Goal: Check status: Check status

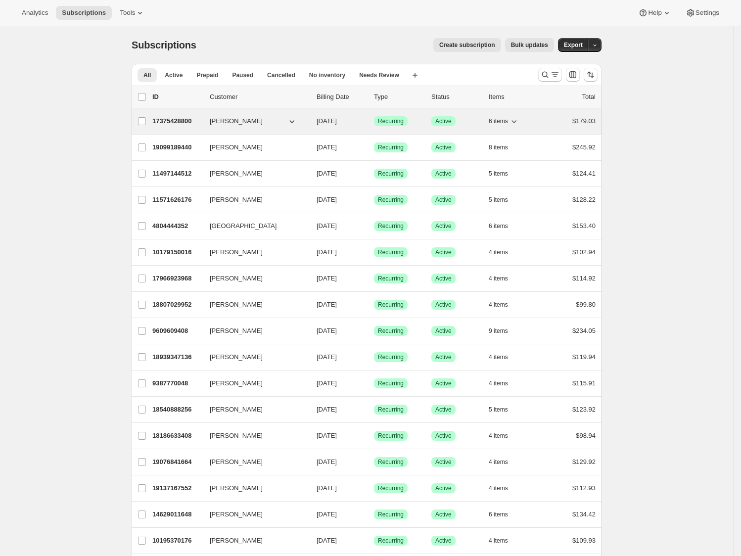
click at [518, 124] on icon "button" at bounding box center [514, 121] width 10 height 10
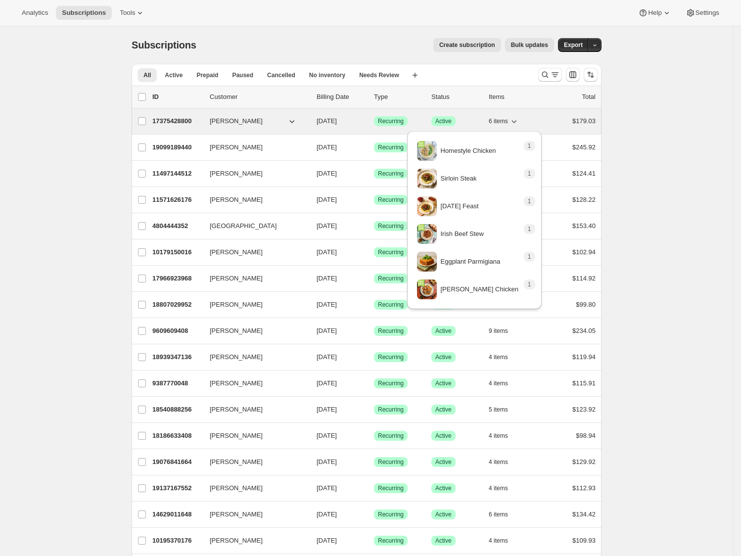
click at [518, 124] on icon "button" at bounding box center [514, 121] width 10 height 10
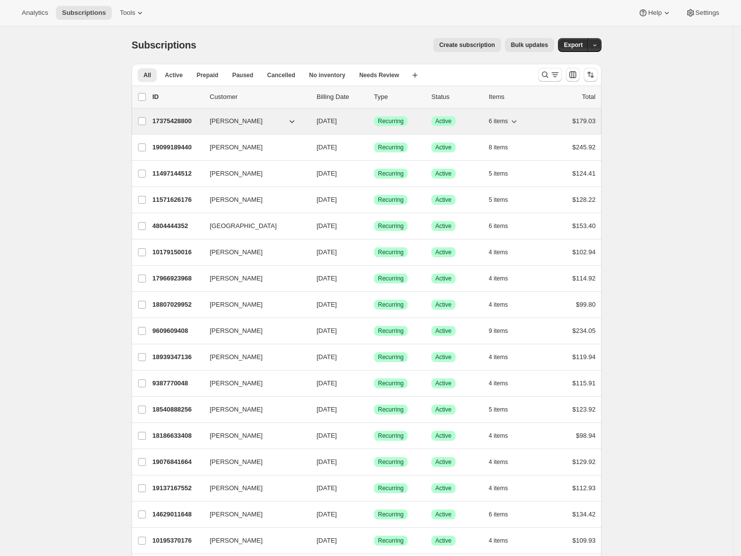
click at [519, 122] on icon "button" at bounding box center [514, 121] width 10 height 10
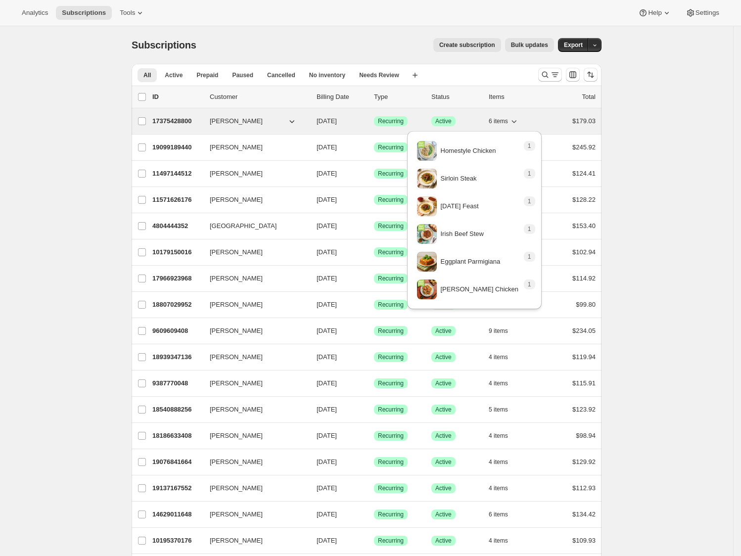
click at [515, 123] on icon "button" at bounding box center [514, 121] width 10 height 10
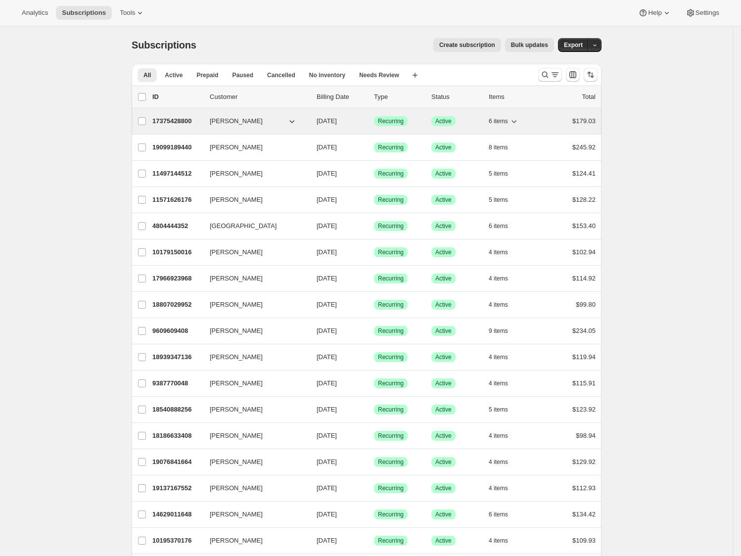
click at [517, 120] on icon "button" at bounding box center [514, 121] width 10 height 10
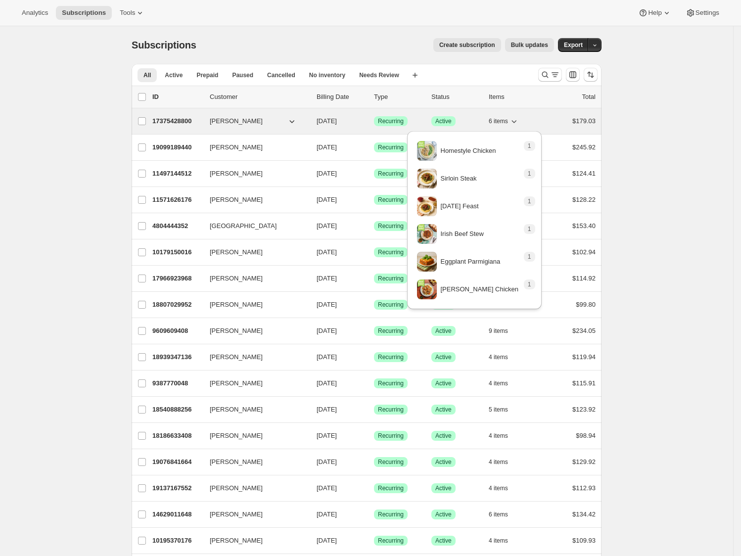
click at [517, 120] on icon "button" at bounding box center [514, 121] width 10 height 10
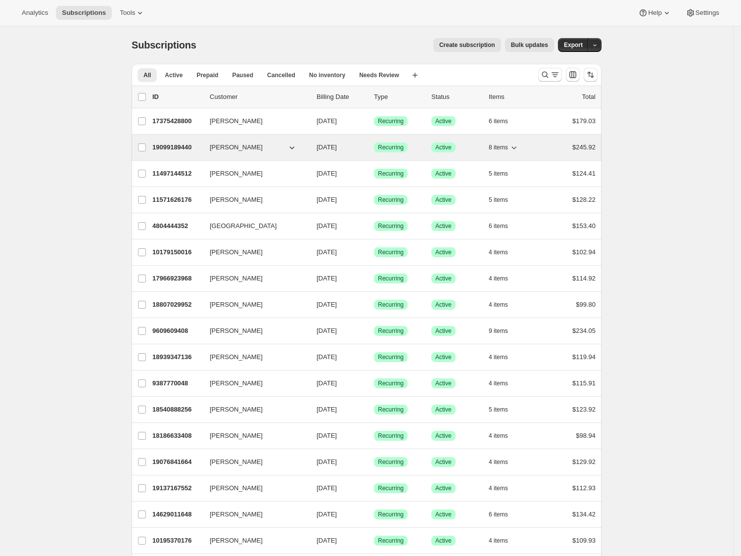
click at [513, 145] on button "8 items" at bounding box center [503, 147] width 30 height 14
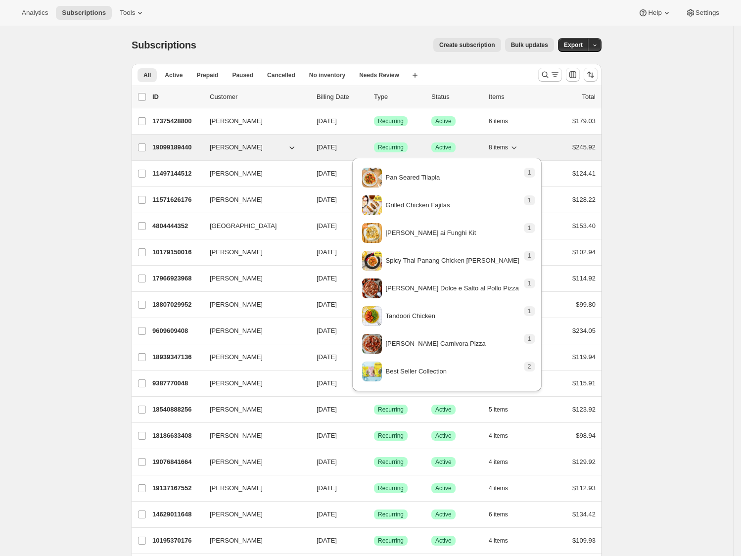
click at [513, 145] on button "8 items" at bounding box center [503, 147] width 30 height 14
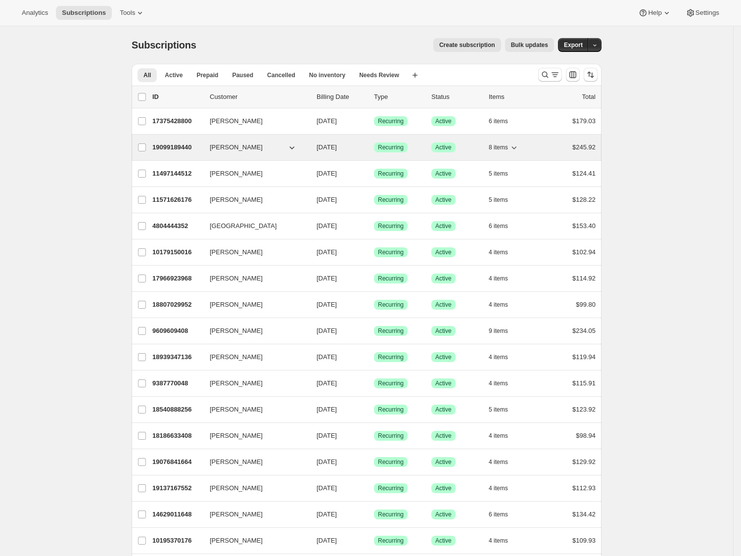
click at [508, 147] on span "8 items" at bounding box center [497, 147] width 19 height 8
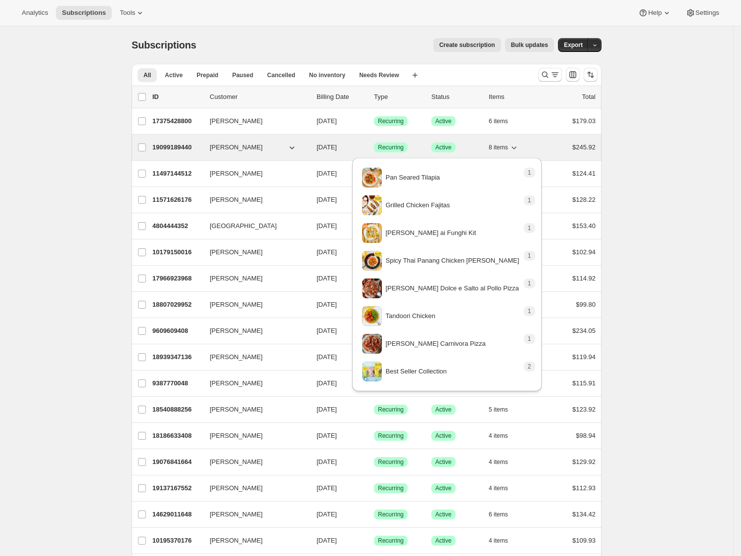
click at [492, 144] on span "8 items" at bounding box center [497, 147] width 19 height 8
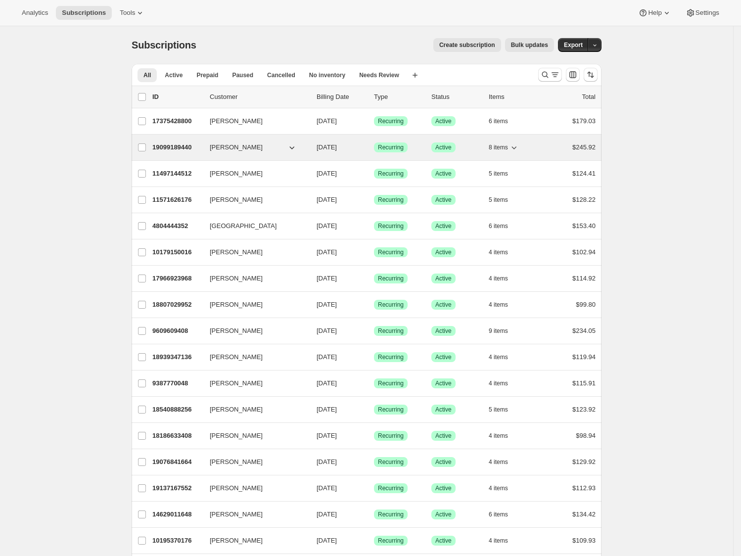
click at [492, 144] on span "8 items" at bounding box center [497, 147] width 19 height 8
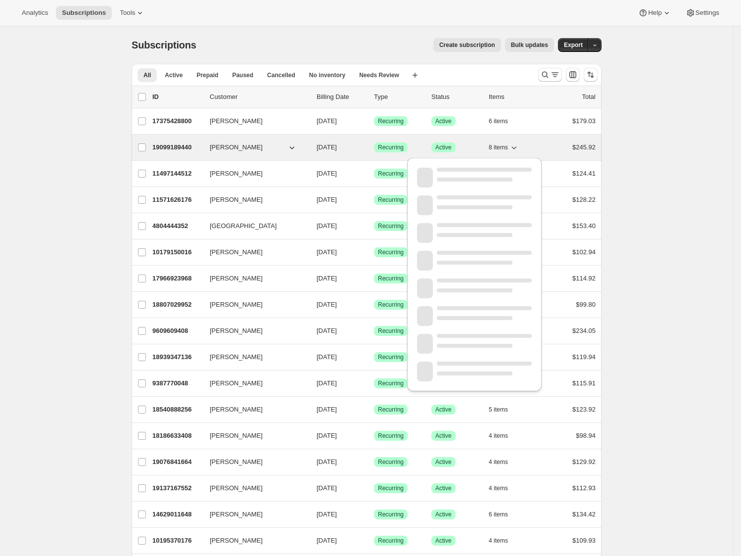
click at [492, 144] on span "8 items" at bounding box center [497, 147] width 19 height 8
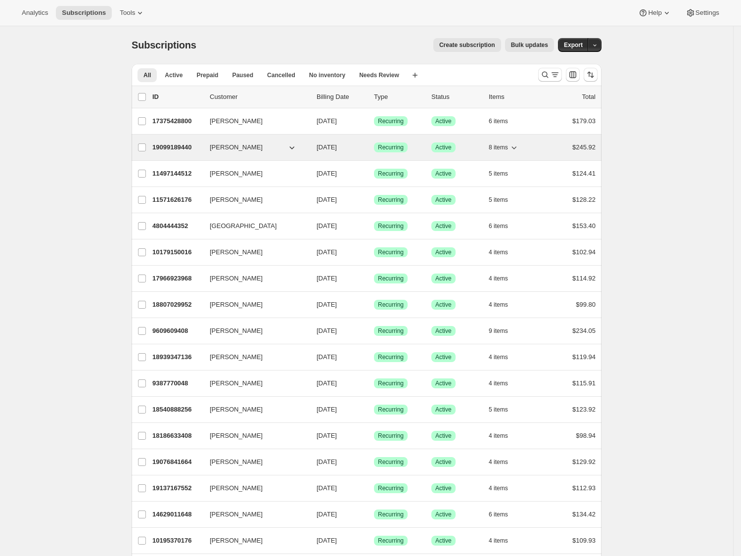
click at [519, 148] on icon "button" at bounding box center [514, 147] width 10 height 10
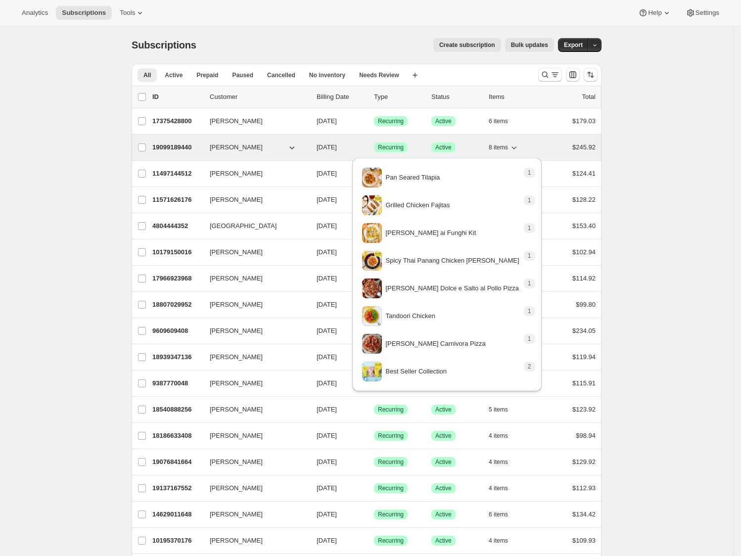
click at [519, 147] on icon "button" at bounding box center [514, 147] width 10 height 10
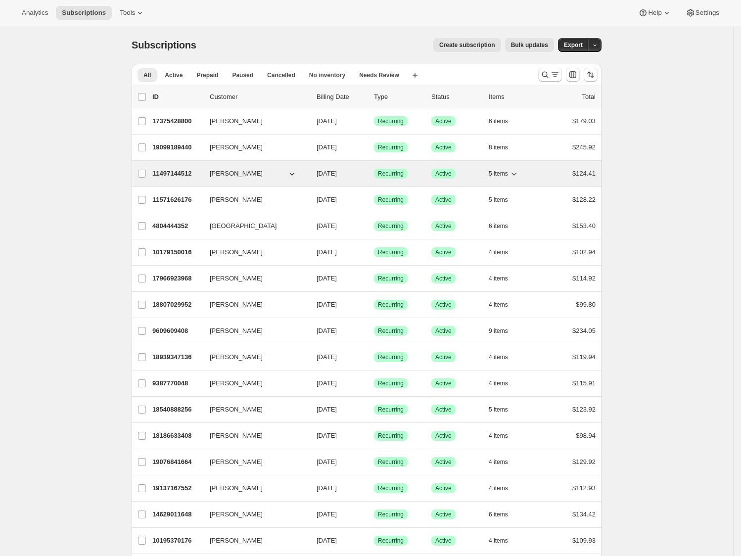
click at [519, 170] on icon "button" at bounding box center [514, 174] width 10 height 10
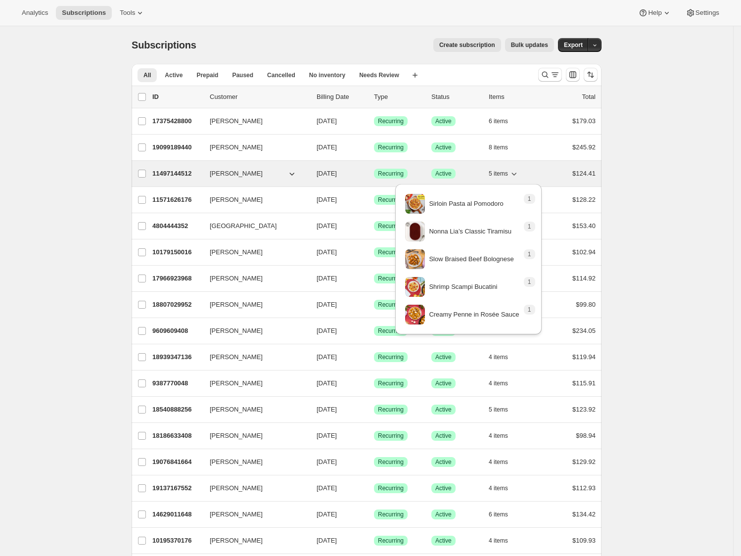
click at [519, 170] on icon "button" at bounding box center [514, 174] width 10 height 10
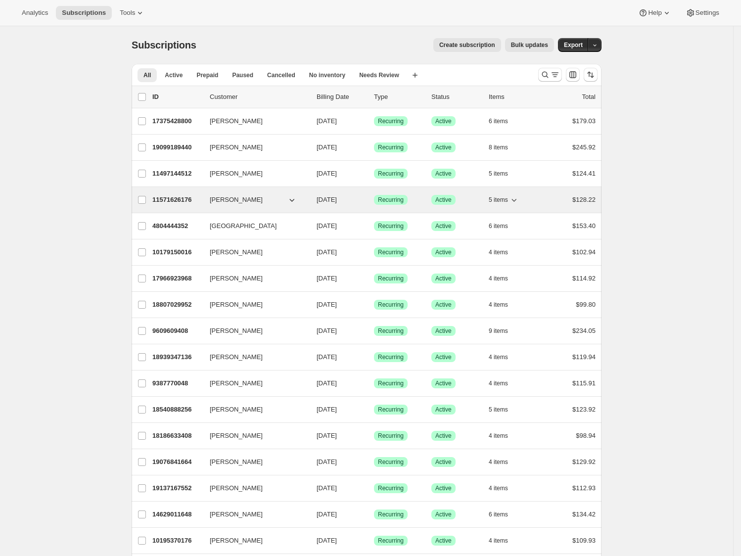
click at [516, 201] on icon "button" at bounding box center [513, 200] width 5 height 3
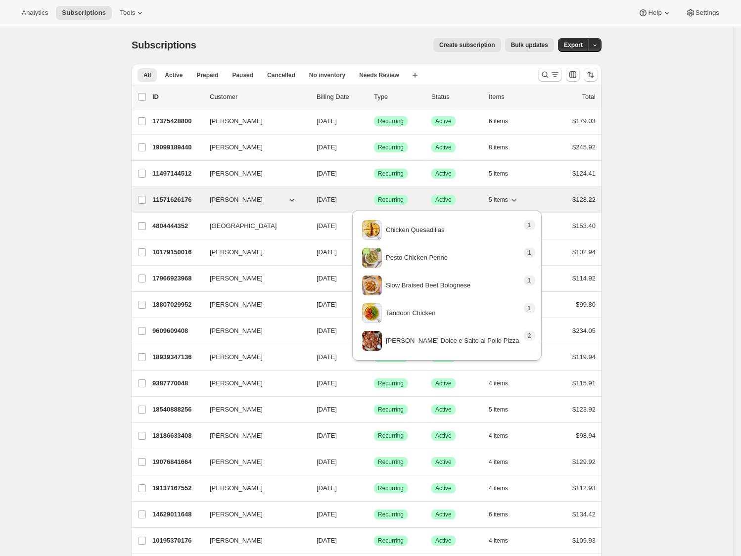
click at [516, 201] on icon "button" at bounding box center [513, 200] width 5 height 3
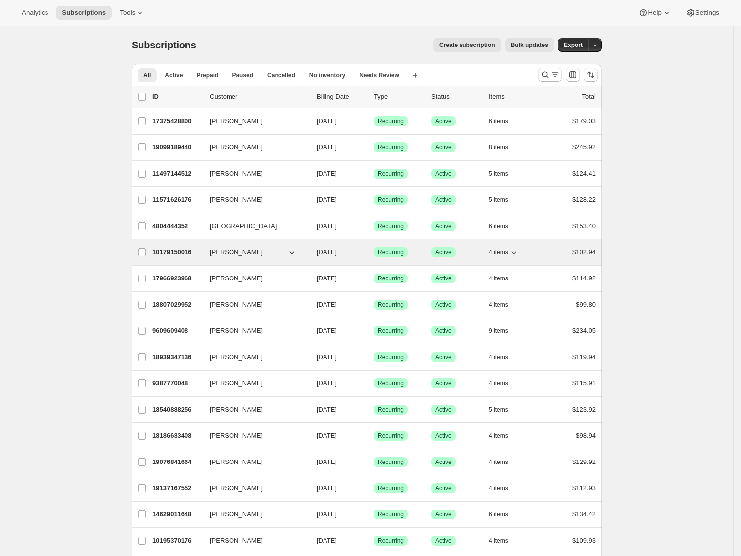
click at [508, 249] on span "4 items" at bounding box center [497, 252] width 19 height 8
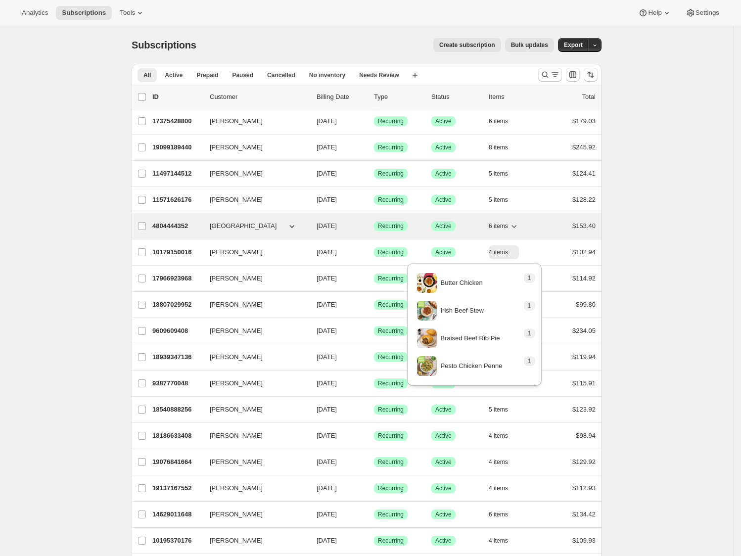
click at [515, 229] on icon "button" at bounding box center [514, 226] width 10 height 10
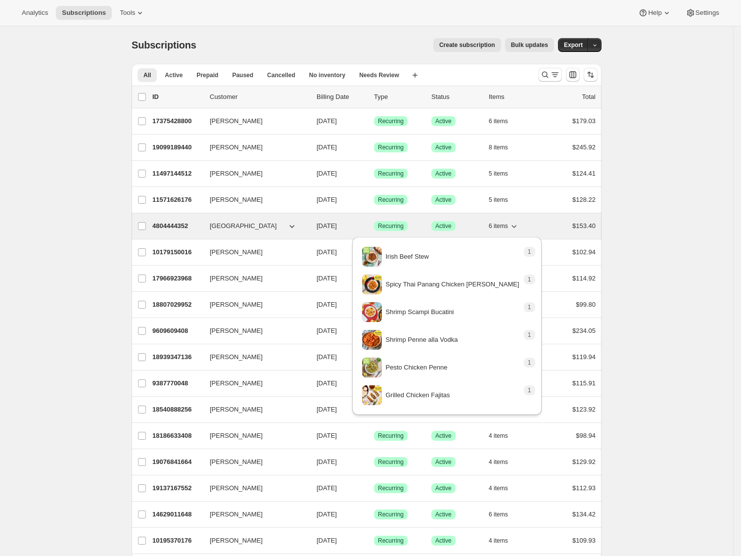
click at [515, 229] on icon "button" at bounding box center [514, 226] width 10 height 10
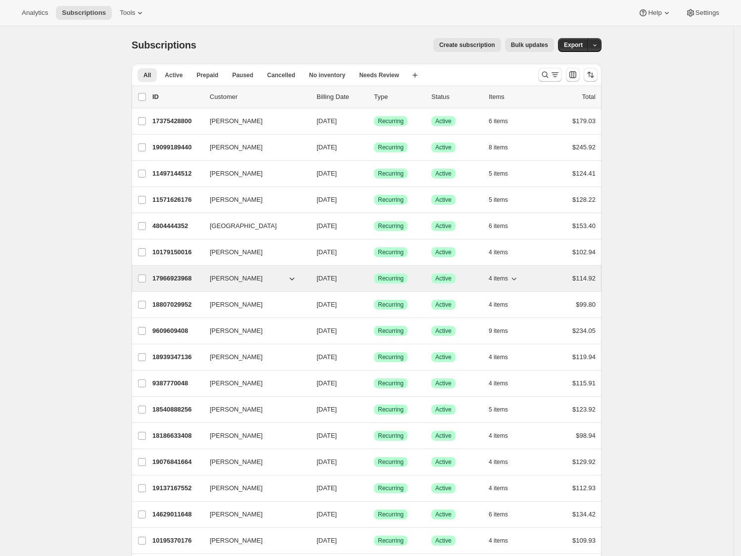
click at [517, 282] on icon "button" at bounding box center [514, 278] width 10 height 10
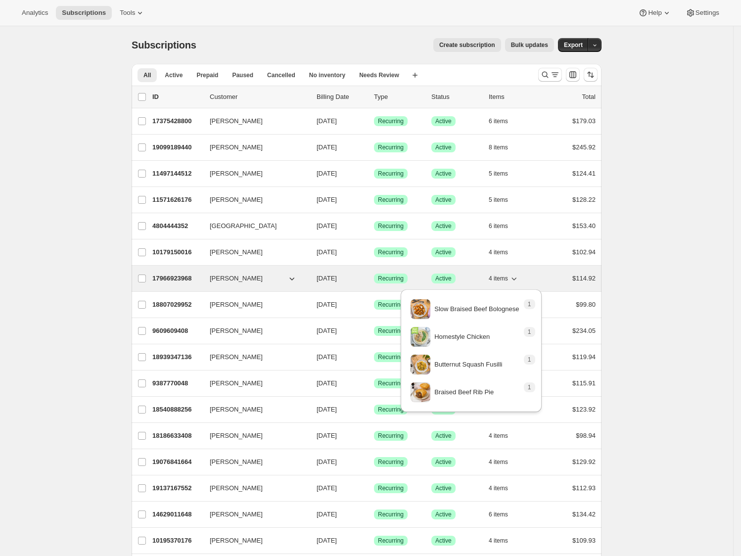
click at [513, 279] on icon "button" at bounding box center [514, 278] width 10 height 10
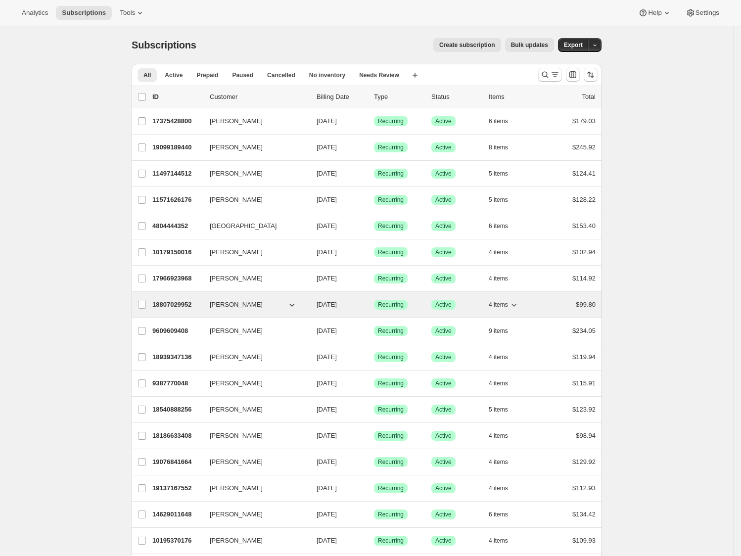
click at [519, 299] on button "4 items" at bounding box center [503, 305] width 30 height 14
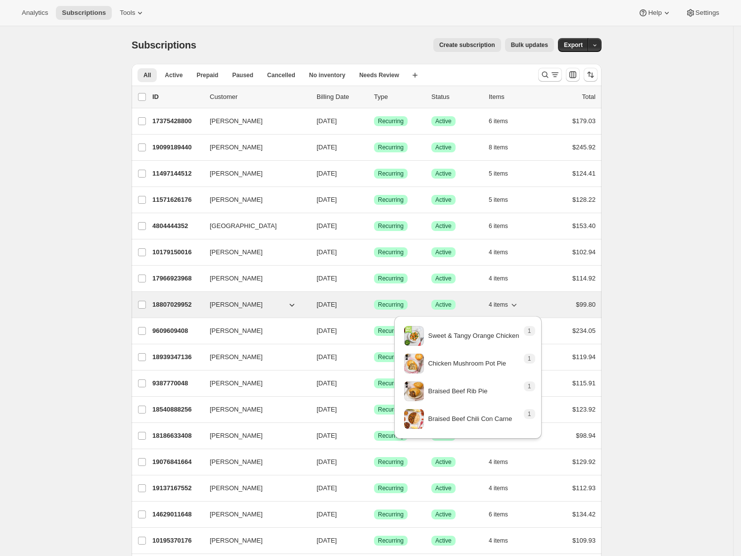
click at [519, 300] on button "4 items" at bounding box center [503, 305] width 30 height 14
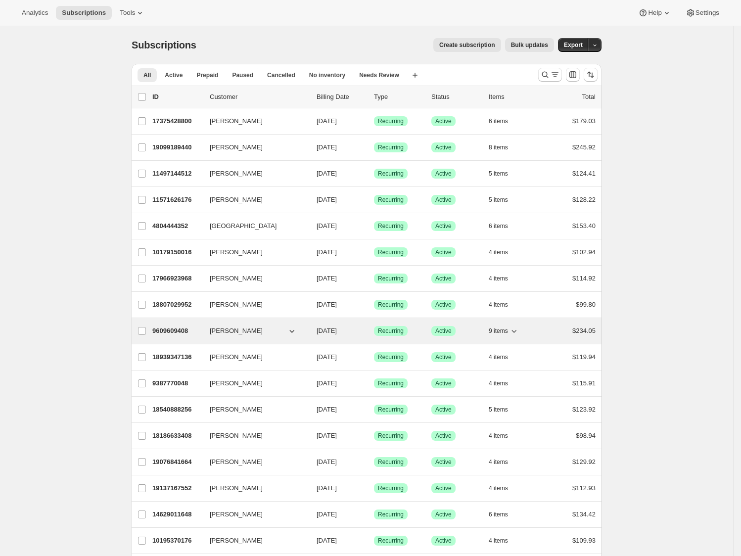
click at [518, 334] on icon "button" at bounding box center [514, 331] width 10 height 10
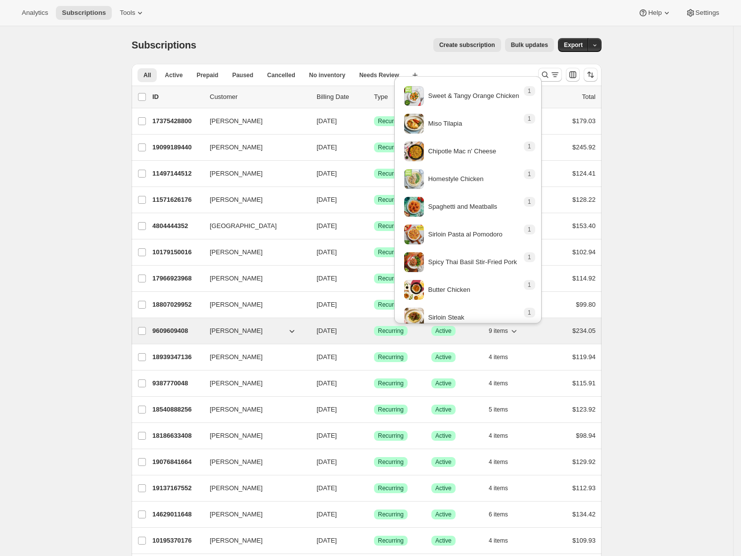
click at [516, 334] on icon "button" at bounding box center [514, 331] width 10 height 10
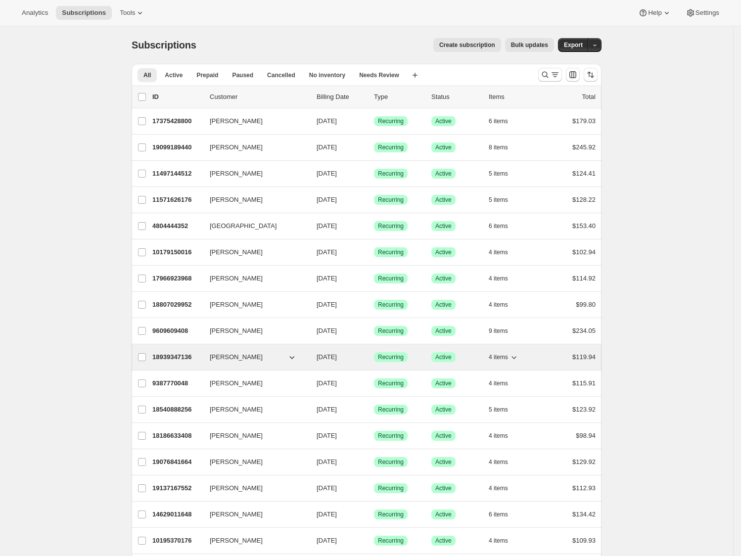
click at [518, 364] on button "4 items" at bounding box center [503, 357] width 30 height 14
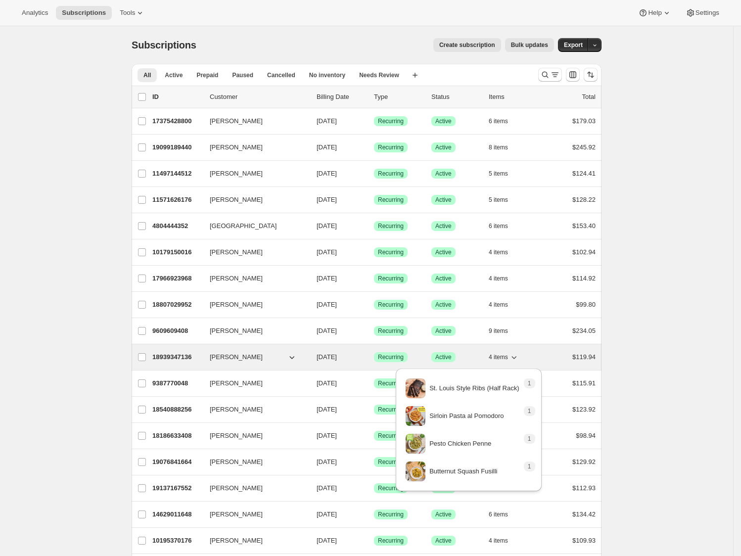
click at [518, 362] on icon "button" at bounding box center [514, 357] width 10 height 10
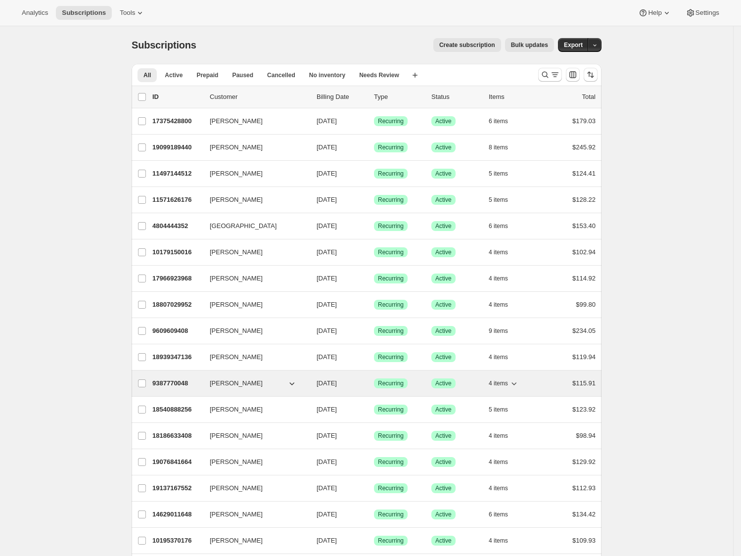
click at [519, 382] on icon "button" at bounding box center [514, 383] width 10 height 10
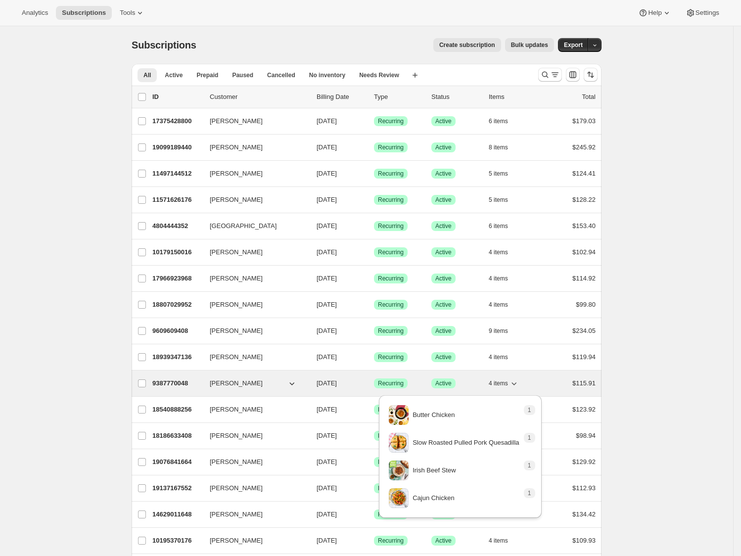
click at [519, 382] on icon "button" at bounding box center [514, 383] width 10 height 10
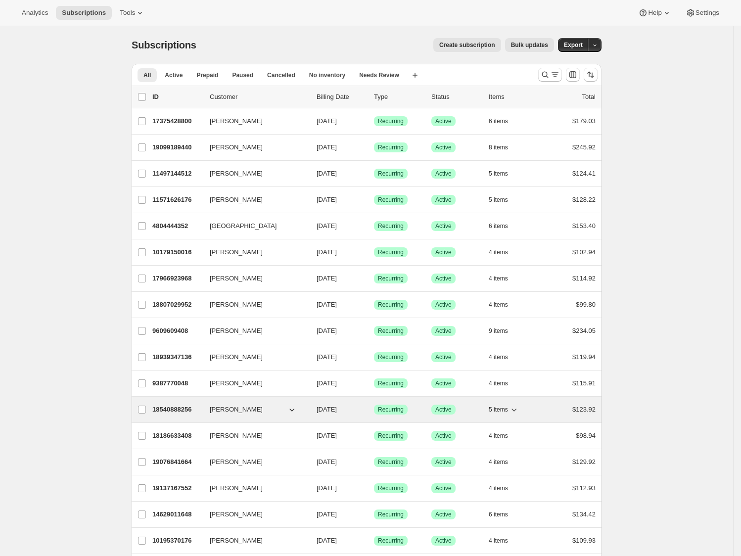
click at [519, 408] on icon "button" at bounding box center [514, 409] width 10 height 10
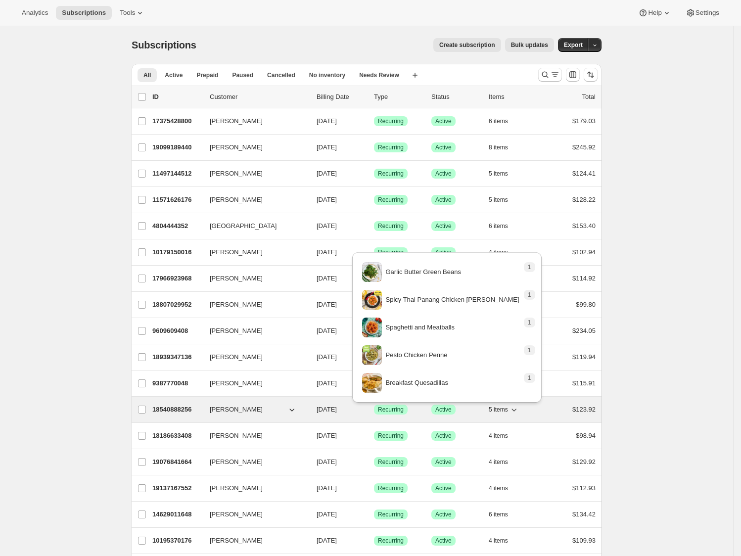
click at [519, 408] on icon "button" at bounding box center [514, 409] width 10 height 10
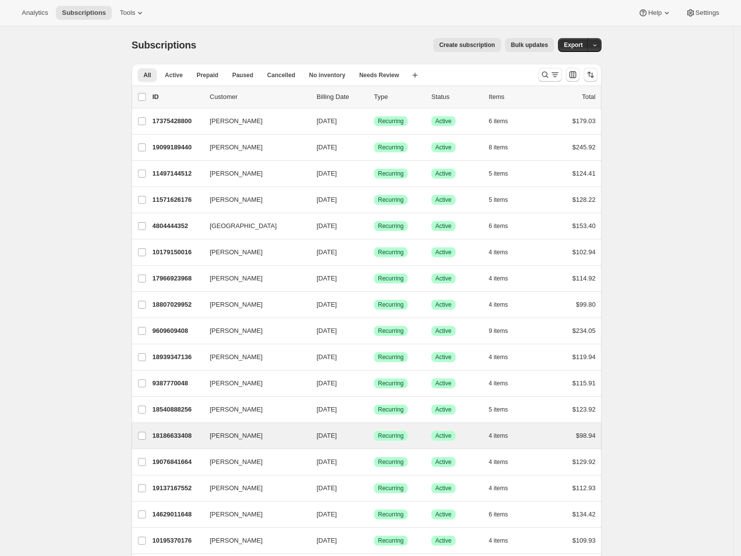
click at [516, 428] on div "[PERSON_NAME] 18186633408 [PERSON_NAME] [DATE] Success Recurring Success Active…" at bounding box center [366, 436] width 470 height 26
click at [518, 439] on icon "button" at bounding box center [514, 436] width 10 height 10
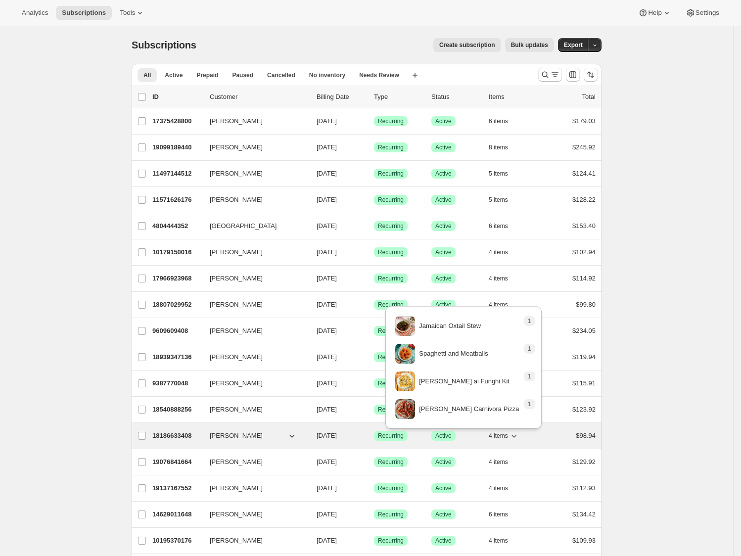
click at [518, 439] on icon "button" at bounding box center [514, 436] width 10 height 10
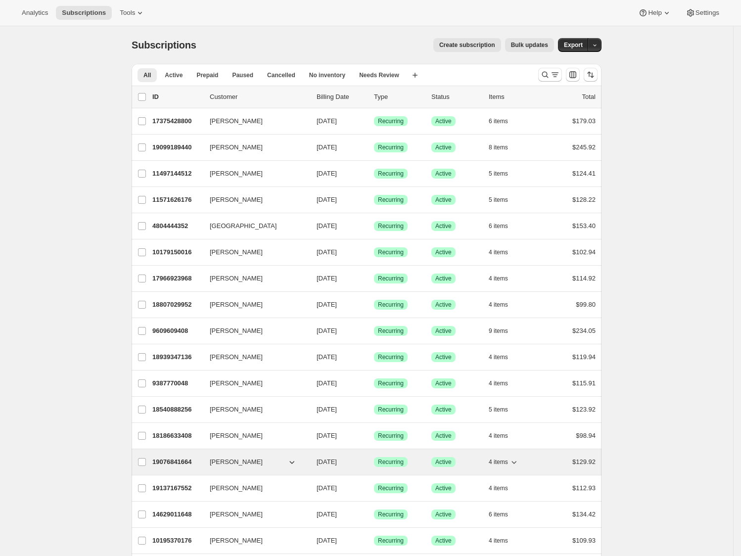
click at [515, 463] on icon "button" at bounding box center [514, 462] width 10 height 10
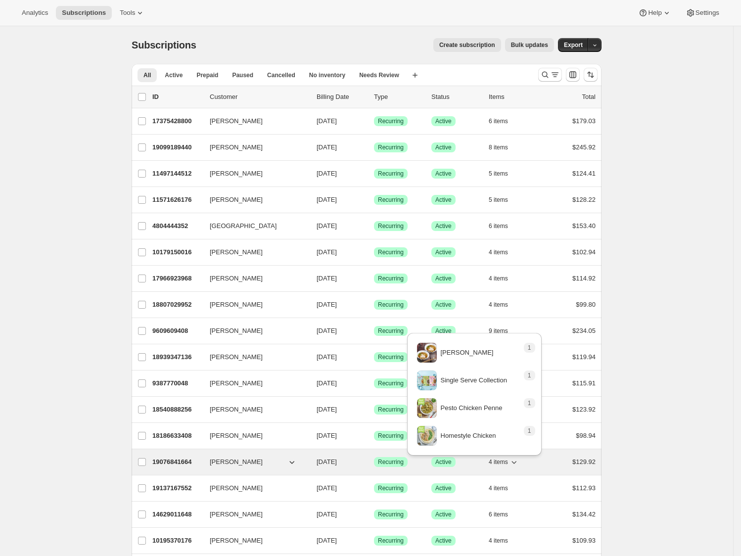
click at [514, 463] on icon "button" at bounding box center [514, 462] width 10 height 10
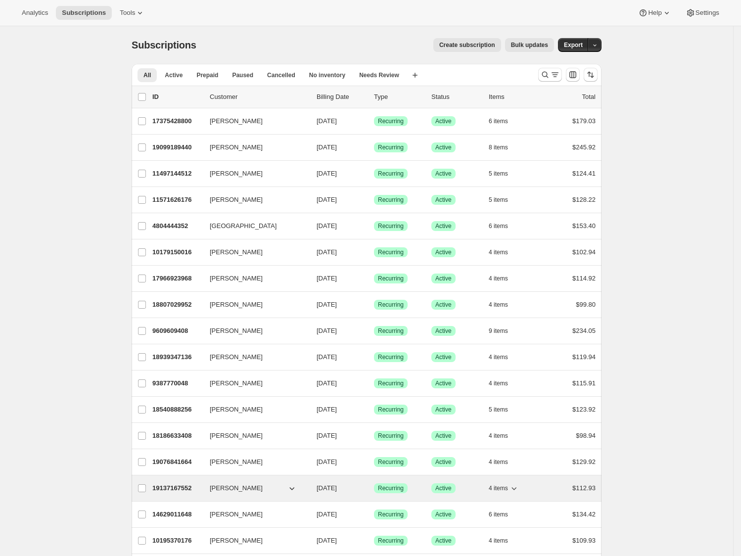
click at [519, 486] on icon "button" at bounding box center [514, 488] width 10 height 10
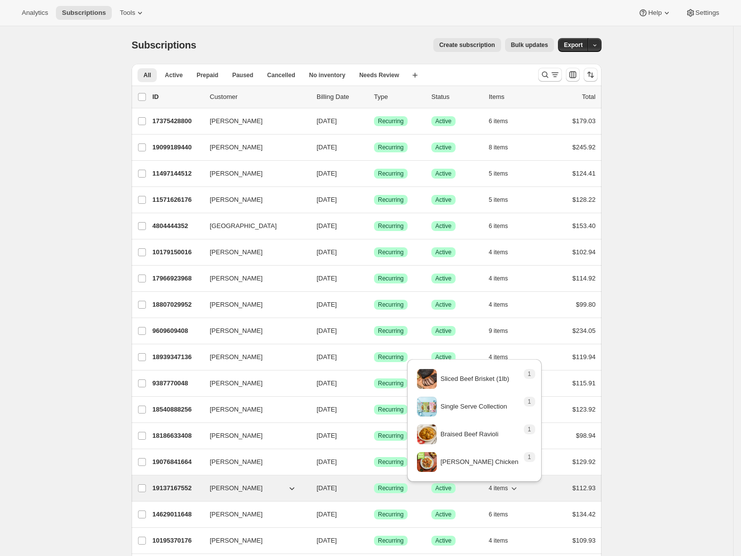
click at [519, 486] on icon "button" at bounding box center [514, 488] width 10 height 10
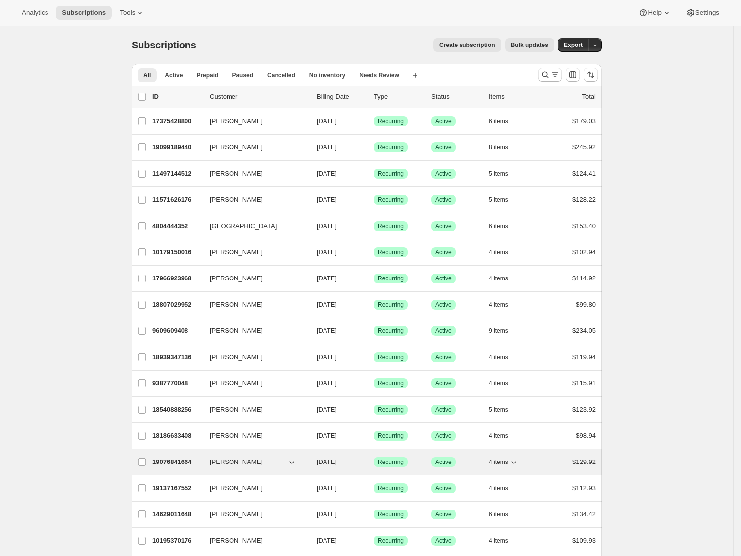
click at [519, 458] on button "4 items" at bounding box center [503, 462] width 30 height 14
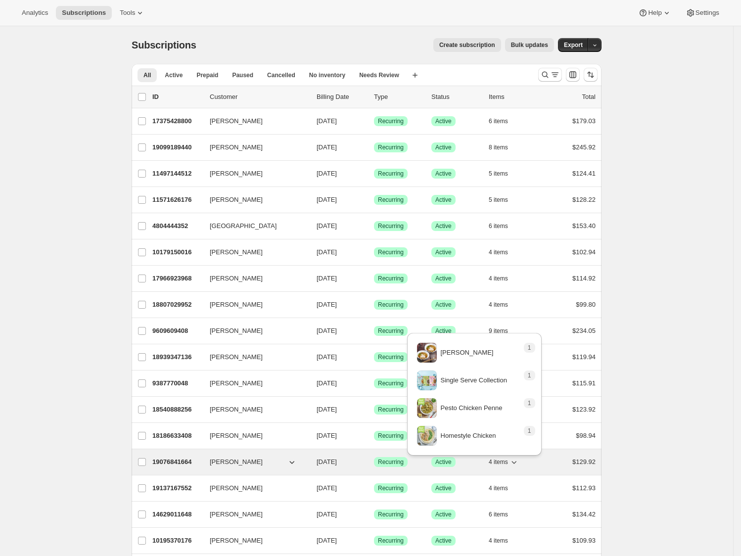
click at [519, 458] on button "4 items" at bounding box center [503, 462] width 30 height 14
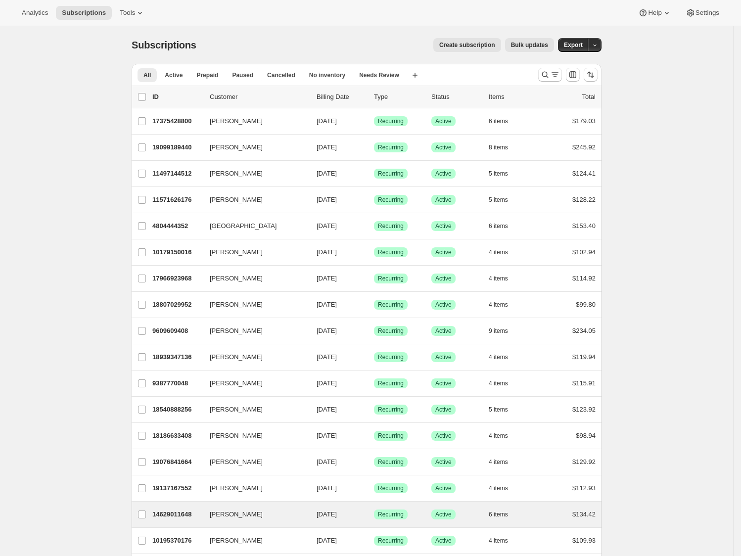
click at [519, 526] on div "[PERSON_NAME] 14629011648 [PERSON_NAME] [DATE] Success Recurring Success Active…" at bounding box center [366, 514] width 470 height 26
click at [518, 517] on icon "button" at bounding box center [514, 514] width 10 height 10
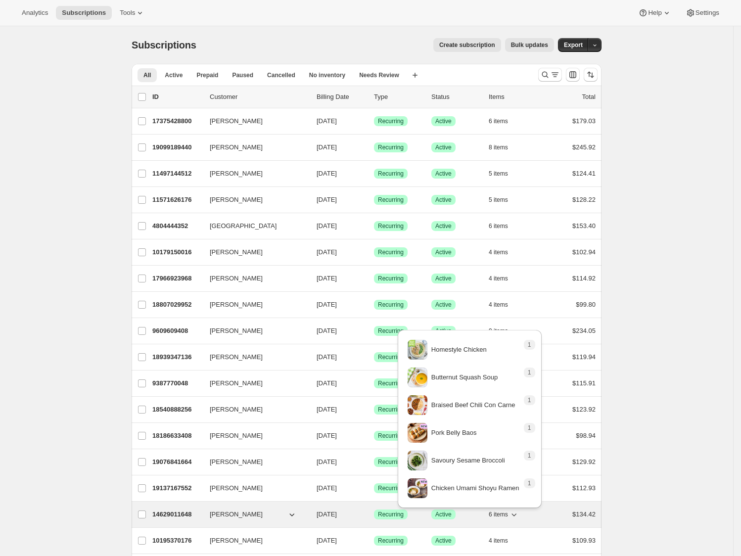
click at [517, 515] on icon "button" at bounding box center [514, 514] width 10 height 10
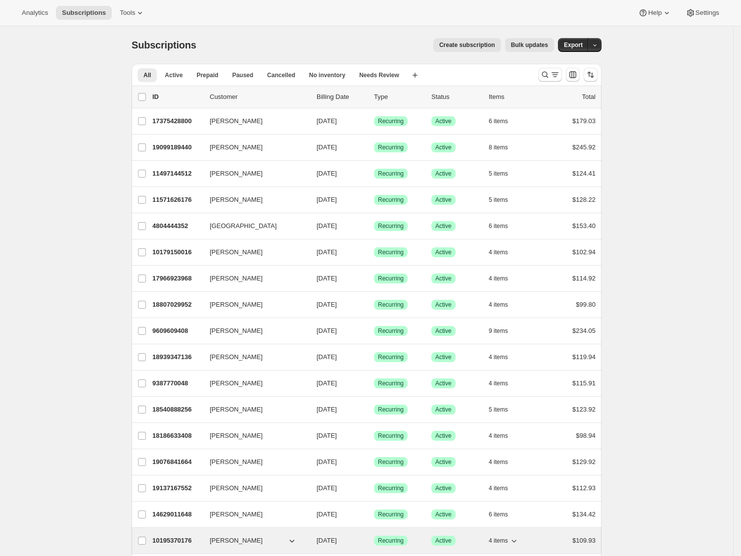
click at [519, 542] on icon "button" at bounding box center [514, 540] width 10 height 10
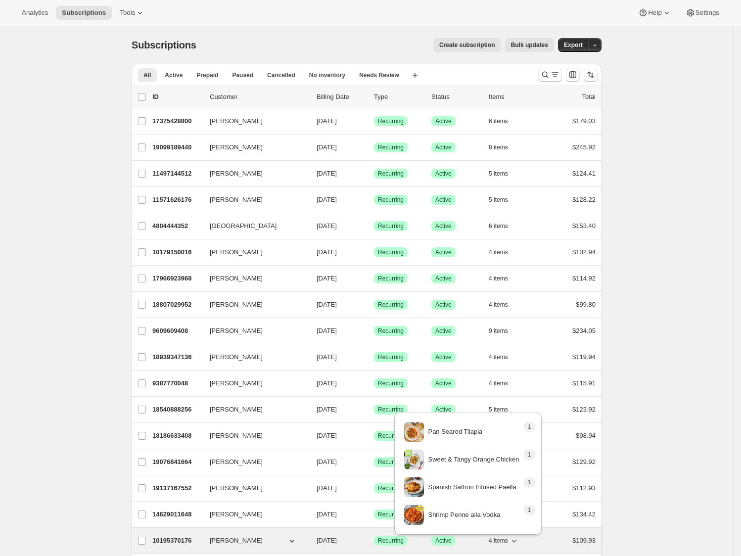
click at [519, 541] on icon "button" at bounding box center [514, 540] width 10 height 10
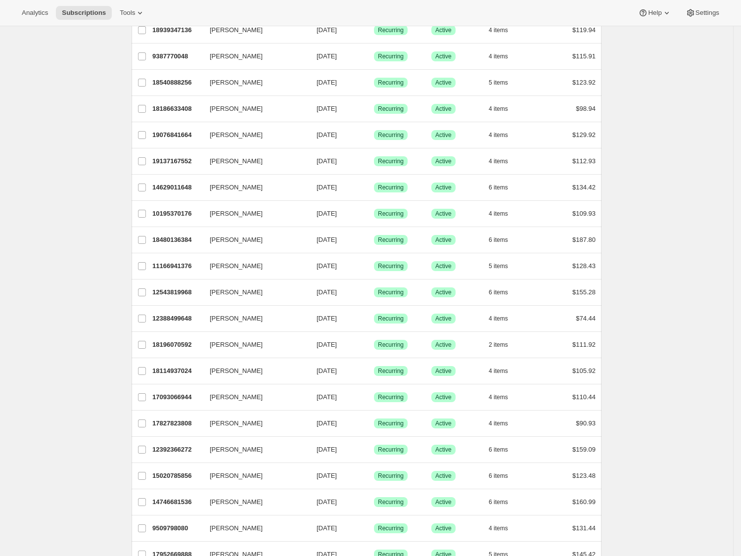
scroll to position [331, 0]
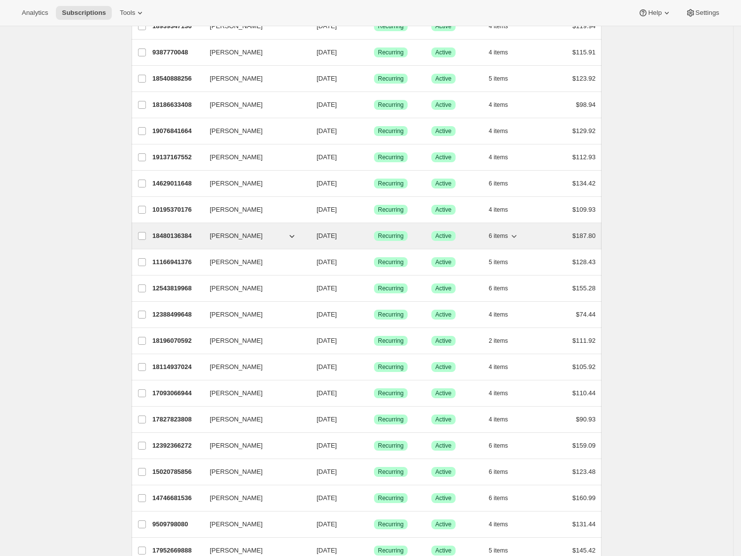
click at [519, 241] on icon "button" at bounding box center [514, 236] width 10 height 10
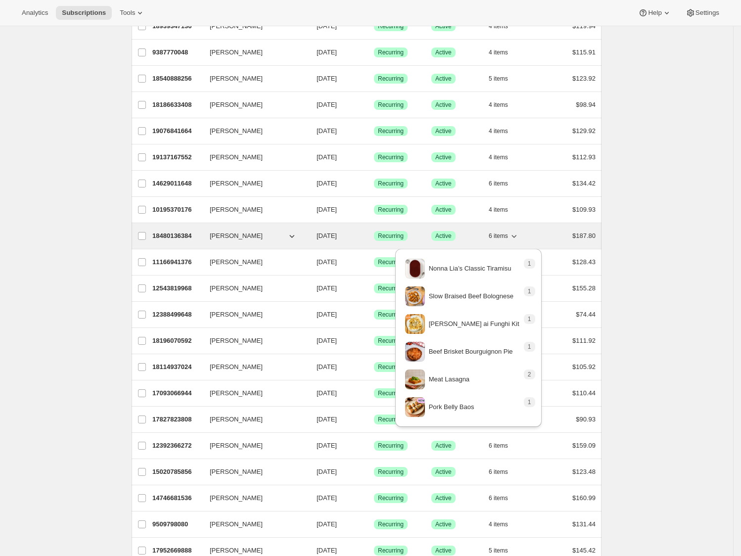
click at [513, 239] on icon "button" at bounding box center [514, 236] width 10 height 10
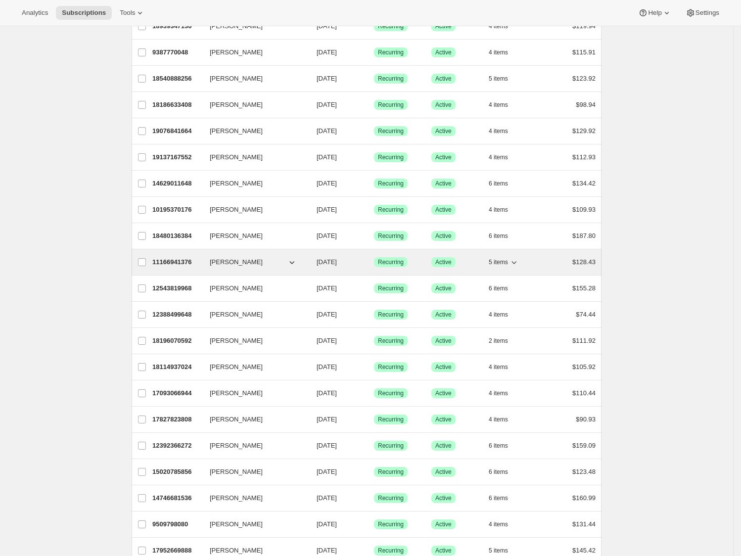
click at [519, 263] on icon "button" at bounding box center [514, 262] width 10 height 10
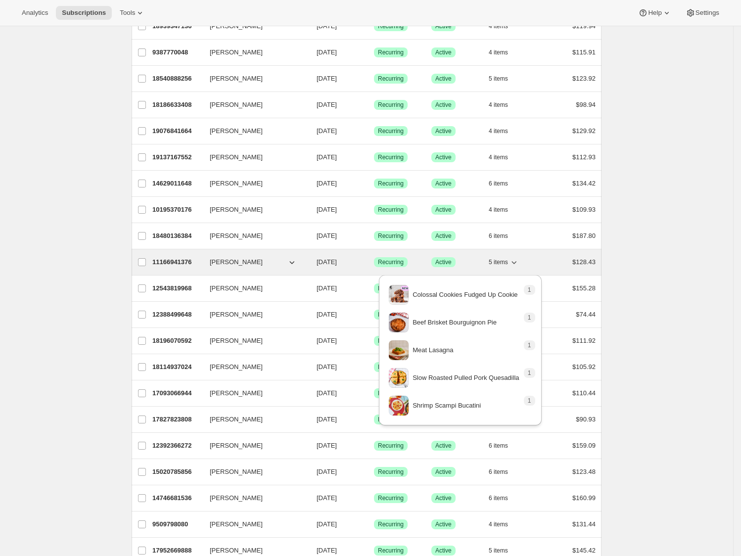
click at [518, 266] on icon "button" at bounding box center [514, 262] width 10 height 10
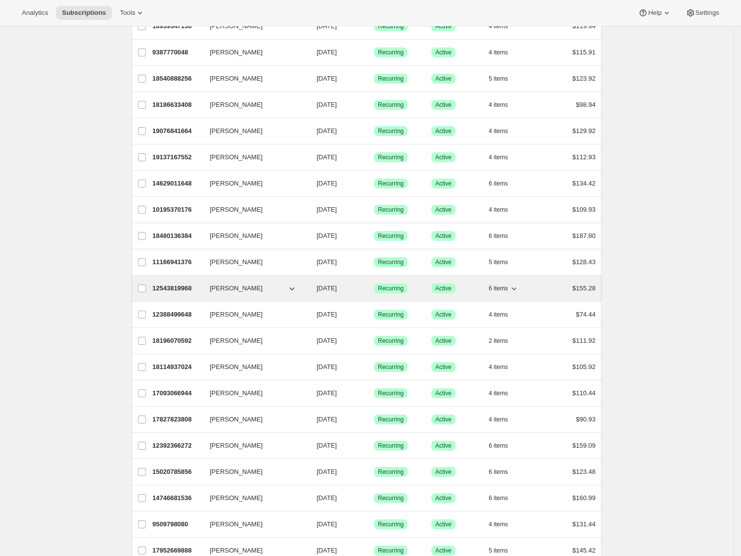
click at [519, 289] on icon "button" at bounding box center [514, 288] width 10 height 10
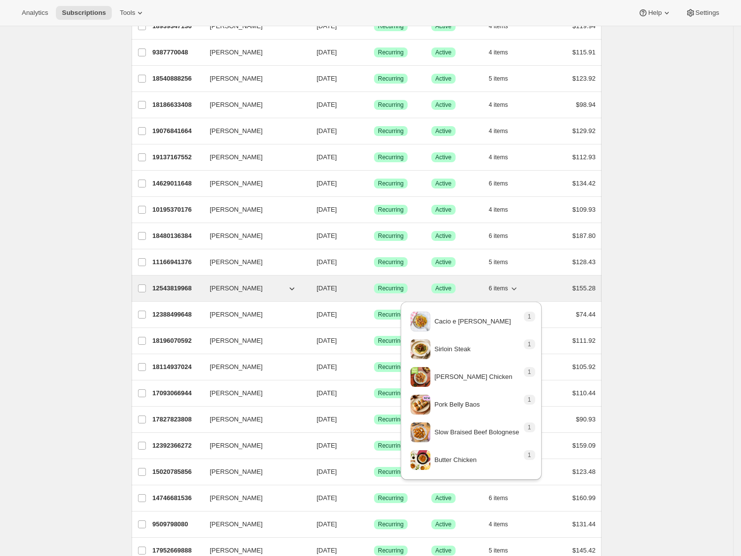
click at [519, 289] on icon "button" at bounding box center [514, 288] width 10 height 10
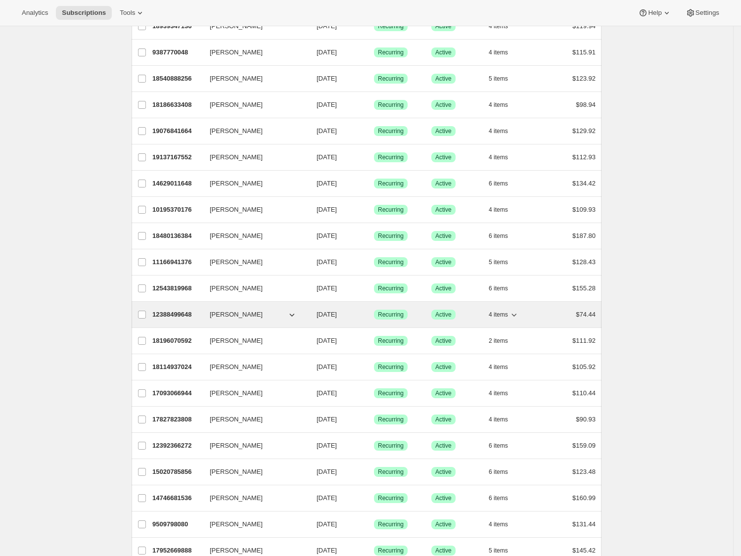
click at [524, 311] on div "4 items" at bounding box center [512, 314] width 49 height 14
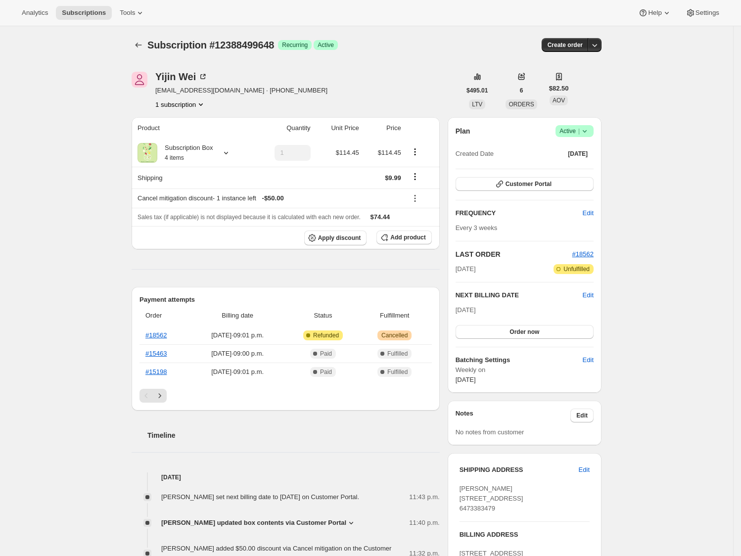
click at [134, 42] on div "Subscription #12388499648. This page is ready Subscription #12388499648 Success…" at bounding box center [366, 473] width 493 height 894
click at [138, 42] on icon "Subscriptions" at bounding box center [138, 45] width 10 height 10
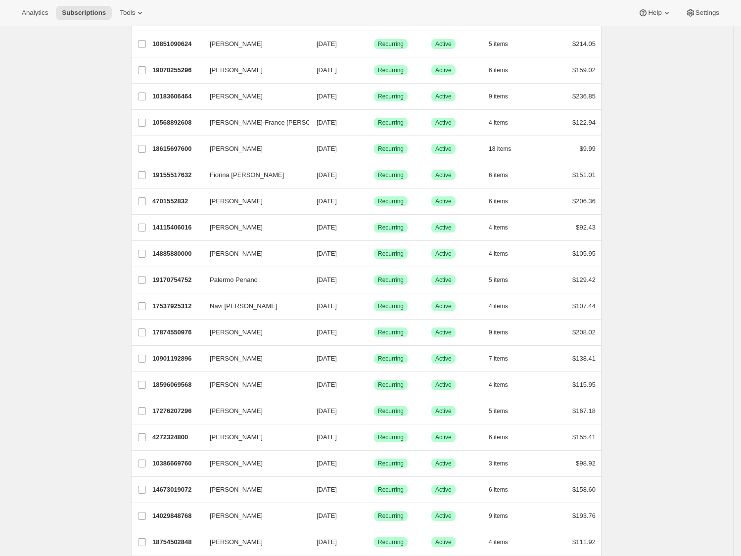
scroll to position [936, 0]
